Goal: Task Accomplishment & Management: Manage account settings

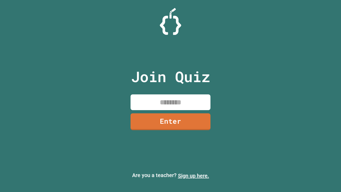
click at [193, 175] on link "Sign up here." at bounding box center [193, 175] width 31 height 6
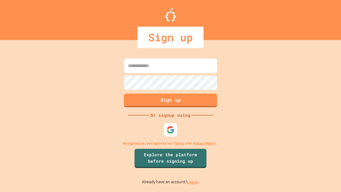
click at [193, 182] on link "Log in." at bounding box center [193, 182] width 12 height 6
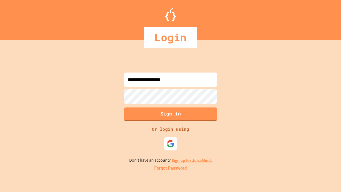
type input "**********"
